Goal: Task Accomplishment & Management: Use online tool/utility

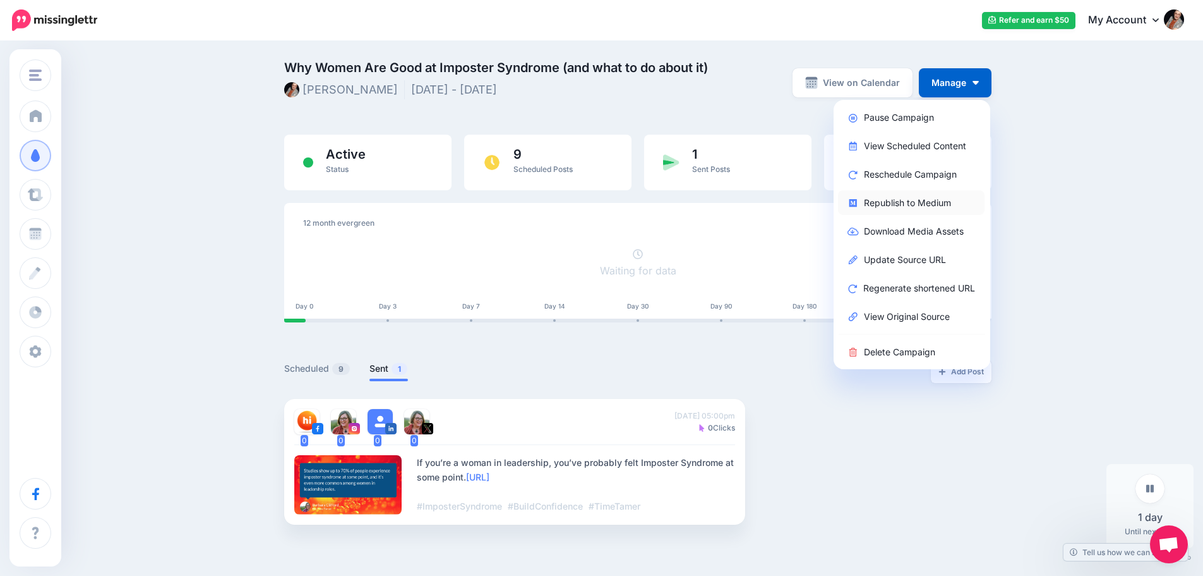
click at [909, 205] on link "Republish to Medium" at bounding box center [911, 202] width 147 height 25
click at [1161, 548] on span "Open chat" at bounding box center [1169, 545] width 21 height 18
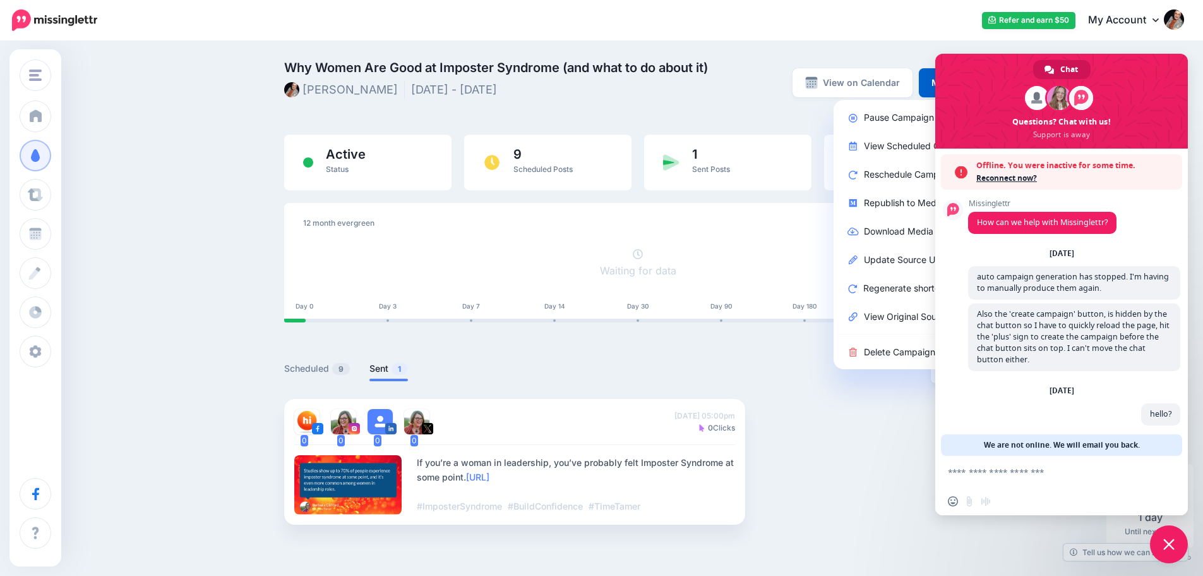
scroll to position [6, 0]
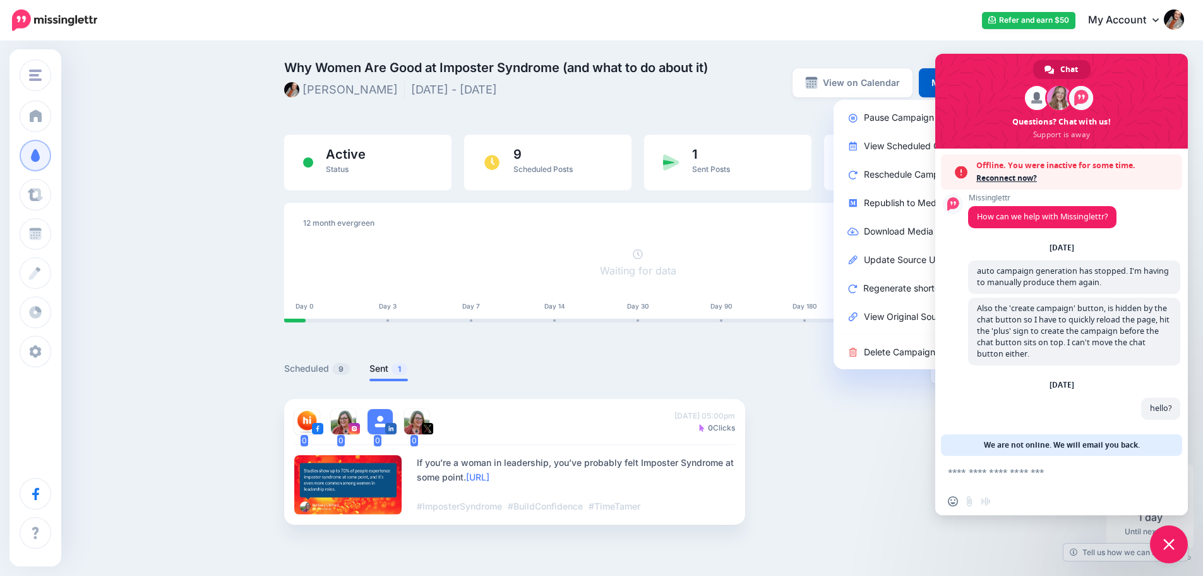
drag, startPoint x: 760, startPoint y: 33, endPoint x: 533, endPoint y: 19, distance: 227.9
click at [759, 33] on div "Refer and earn $50 My Account Dashboard My Account Billing Facebook Community H…" at bounding box center [648, 20] width 1071 height 31
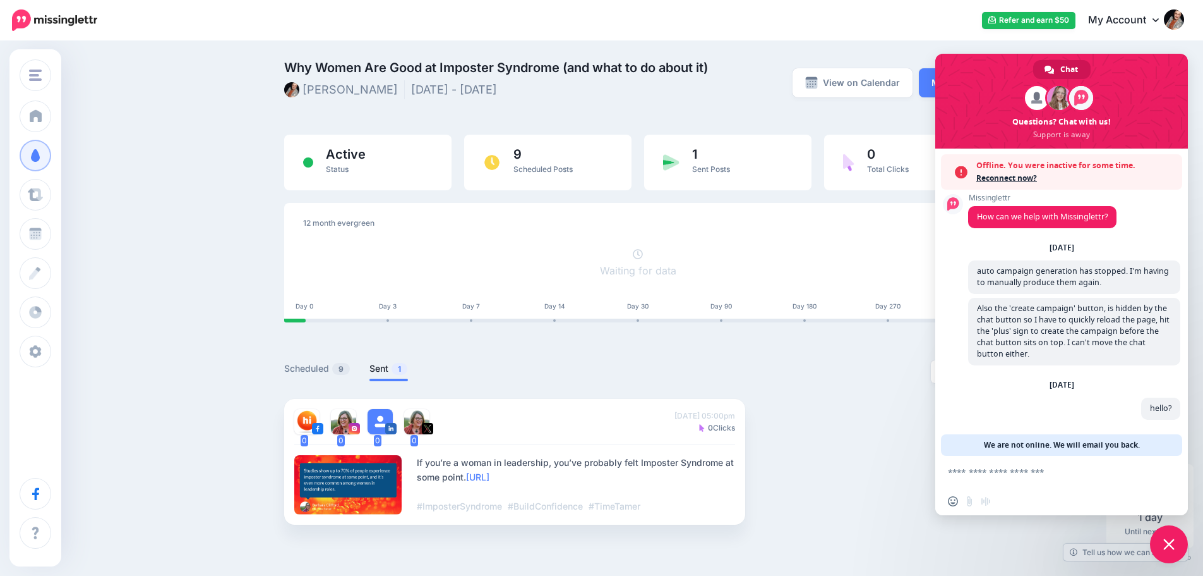
click at [1168, 546] on span "Close chat" at bounding box center [1169, 543] width 11 height 11
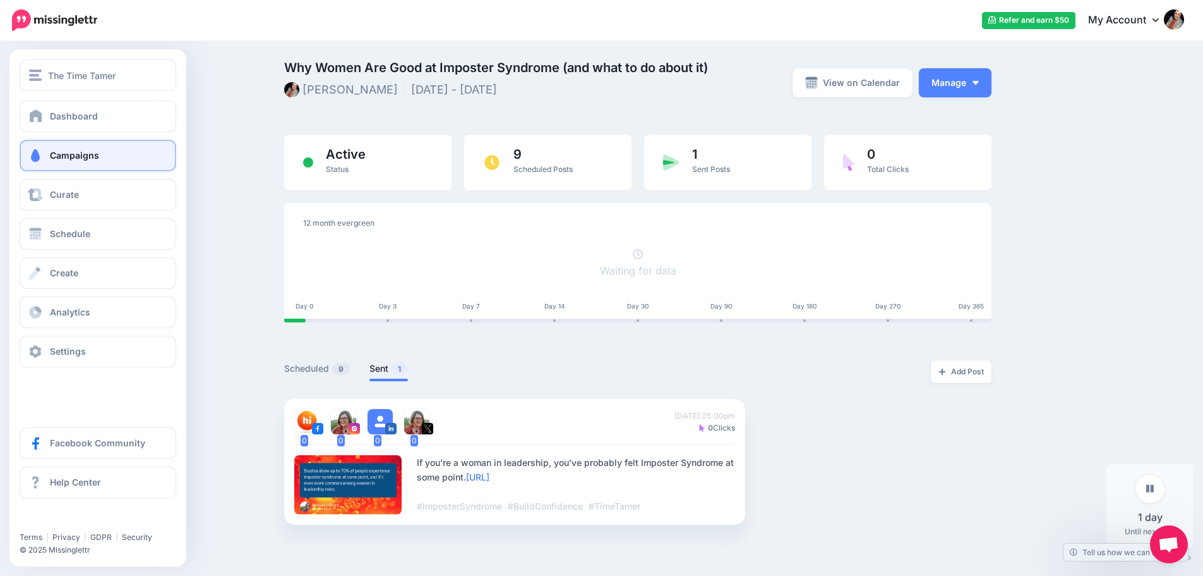
click at [79, 152] on span "Campaigns" at bounding box center [74, 155] width 49 height 11
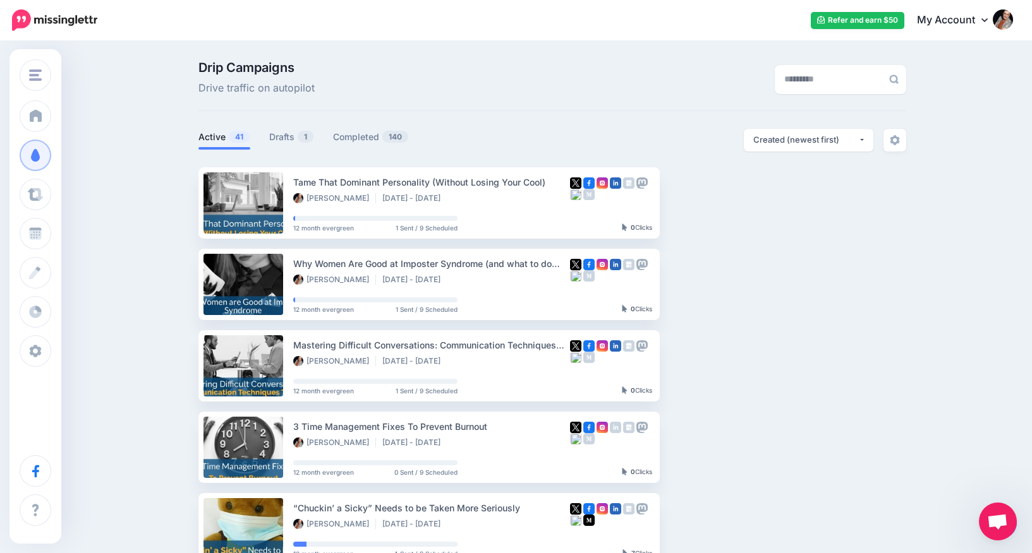
click at [994, 526] on span "Open chat" at bounding box center [997, 523] width 21 height 18
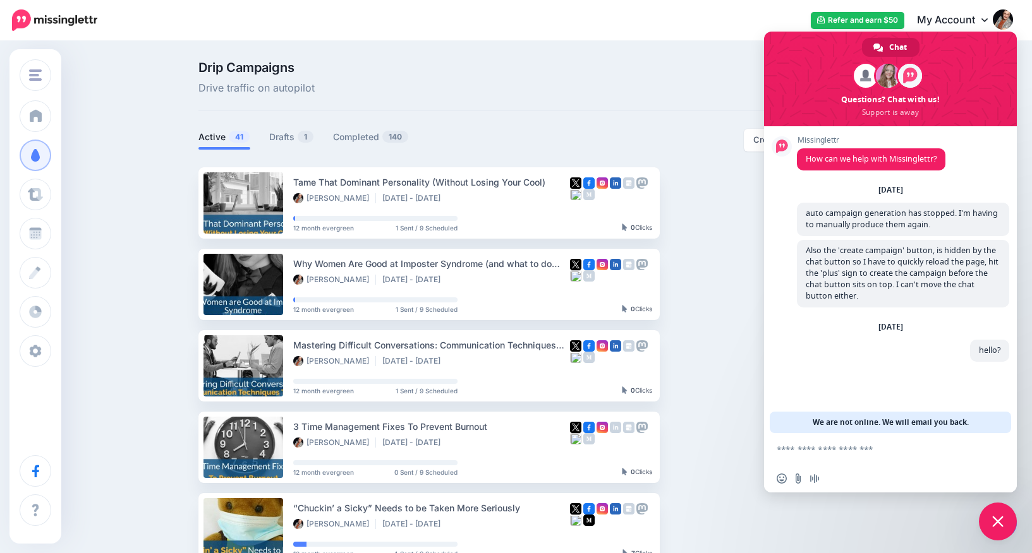
click at [876, 454] on textarea "Compose your message..." at bounding box center [876, 449] width 200 height 11
click at [295, 138] on link "Drafts 1" at bounding box center [291, 137] width 45 height 15
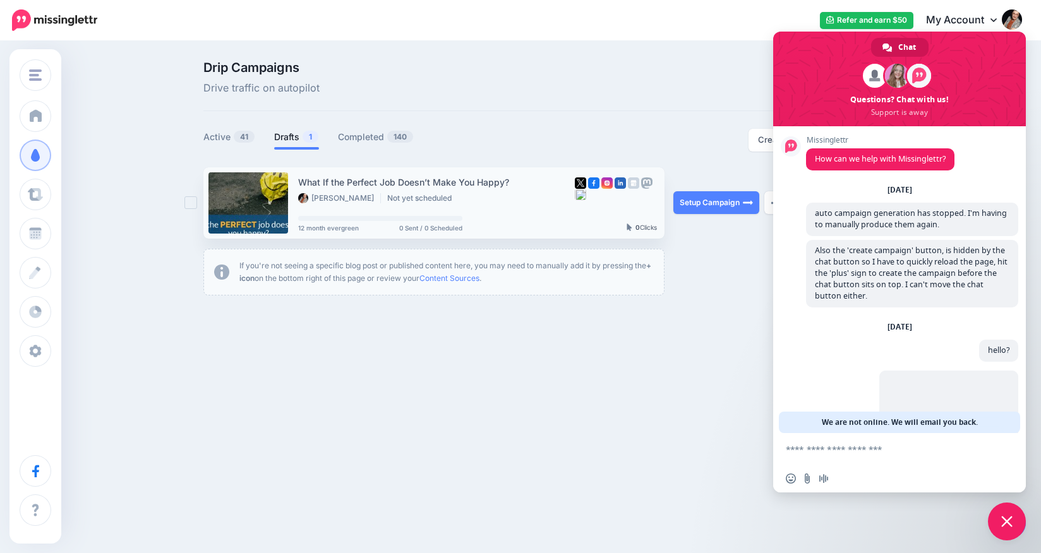
scroll to position [64, 0]
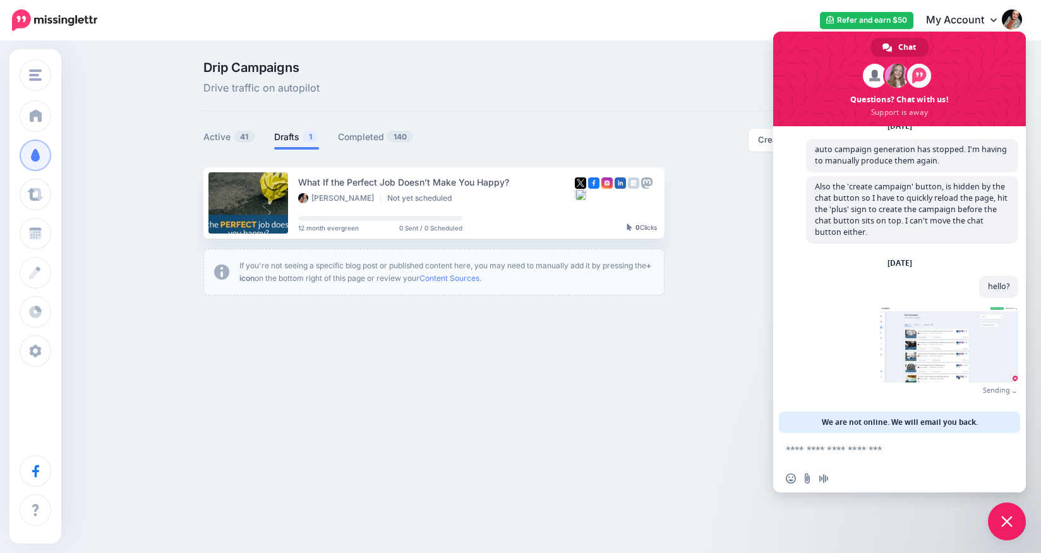
click at [286, 138] on link "Drafts 1" at bounding box center [296, 137] width 45 height 15
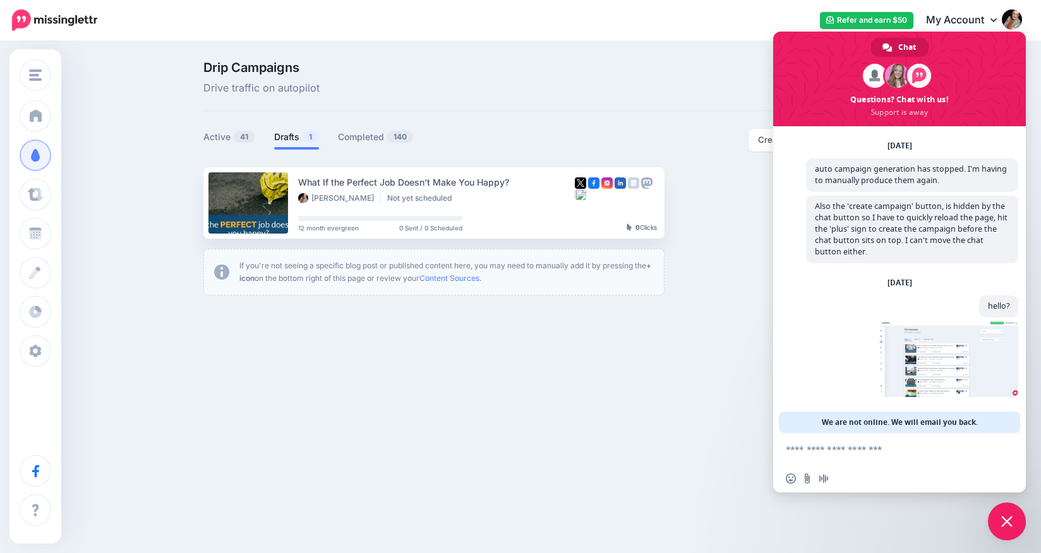
drag, startPoint x: 1005, startPoint y: 524, endPoint x: 999, endPoint y: 508, distance: 17.0
click at [1006, 523] on span "Close chat" at bounding box center [1006, 521] width 11 height 11
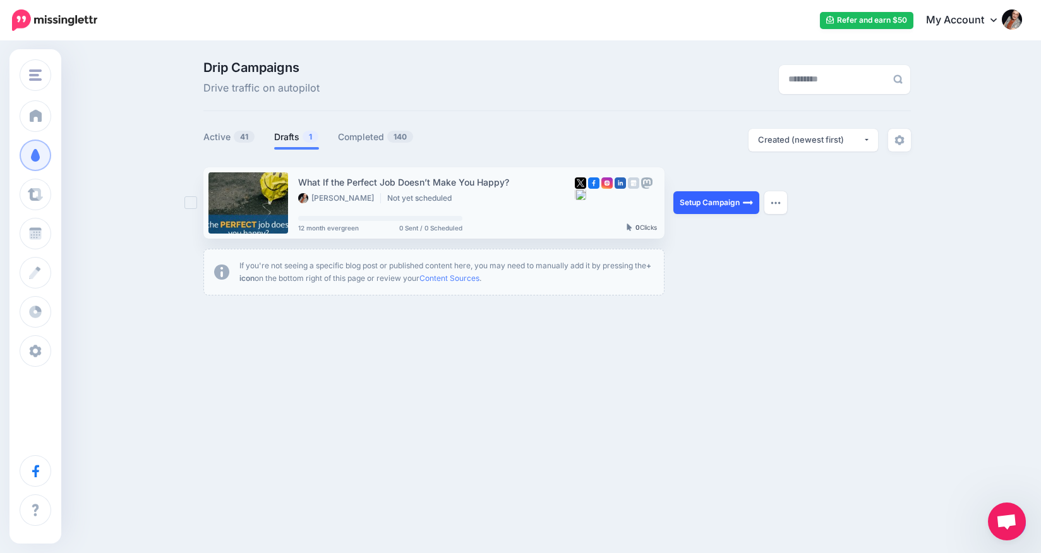
click at [709, 202] on link "Setup Campaign" at bounding box center [716, 202] width 86 height 23
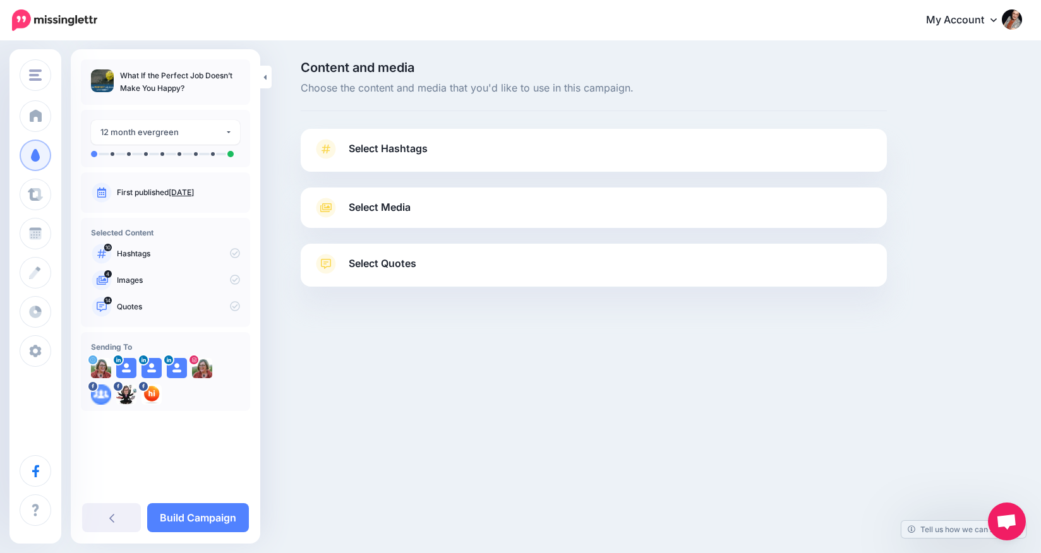
scroll to position [44, 0]
